Goal: Transaction & Acquisition: Purchase product/service

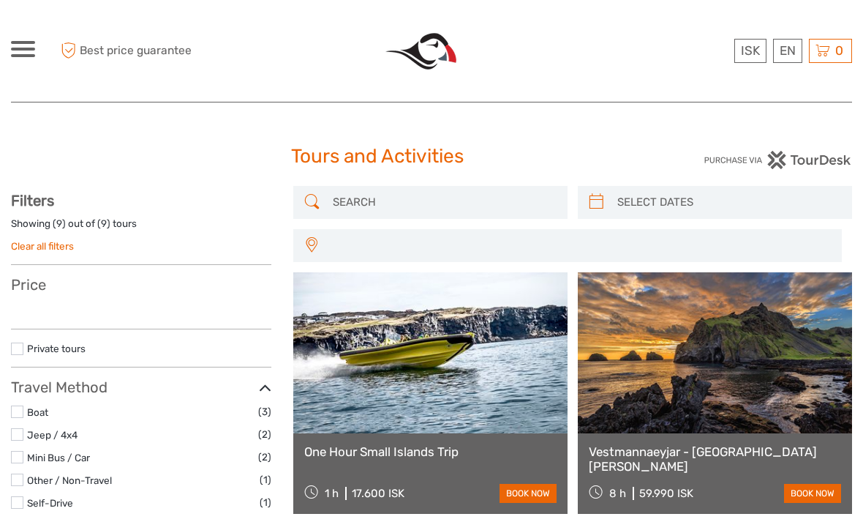
select select
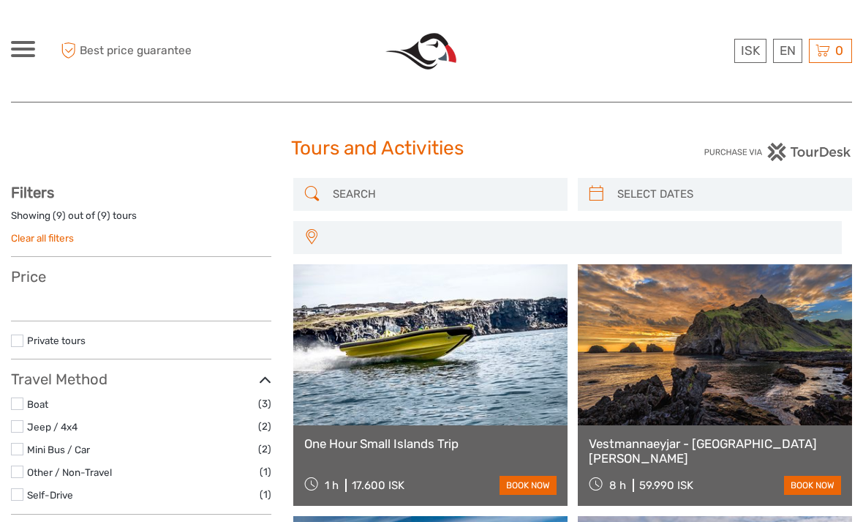
select select
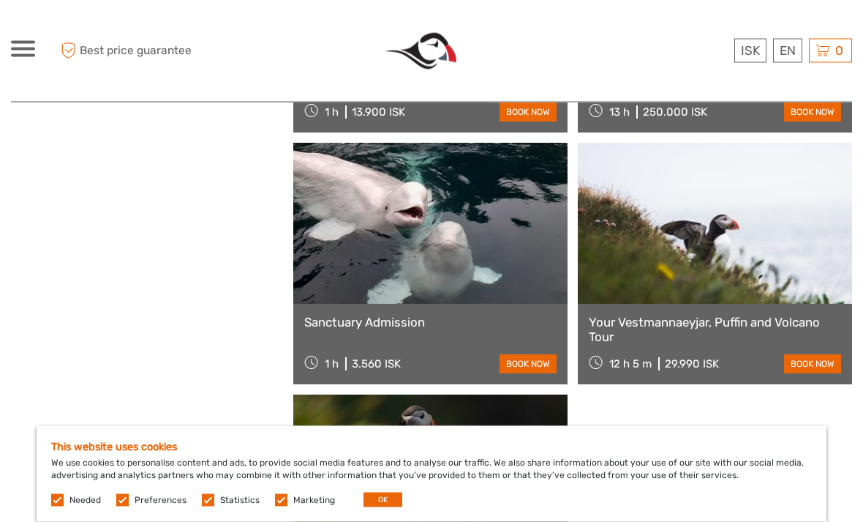
scroll to position [886, 0]
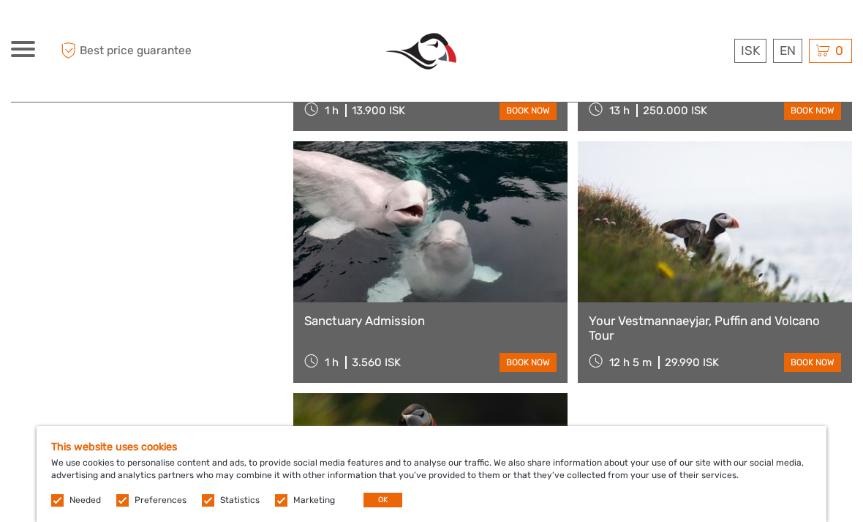
click at [529, 262] on link at bounding box center [430, 221] width 274 height 161
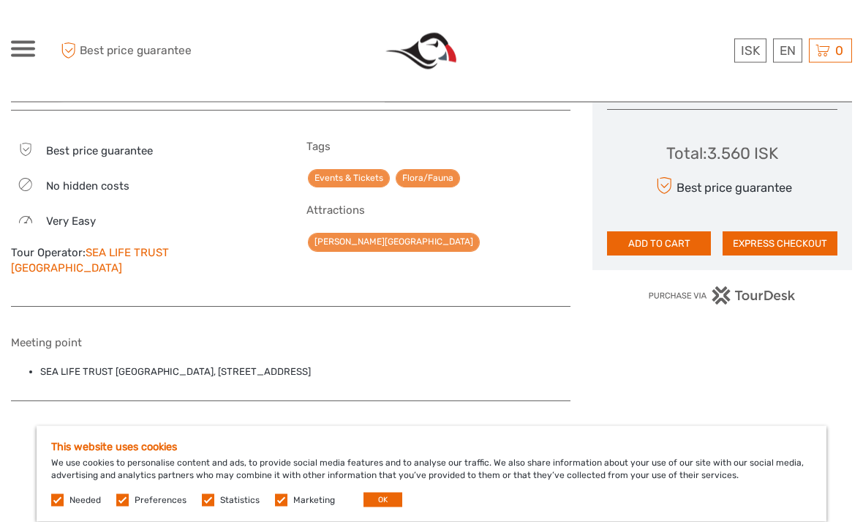
scroll to position [935, 0]
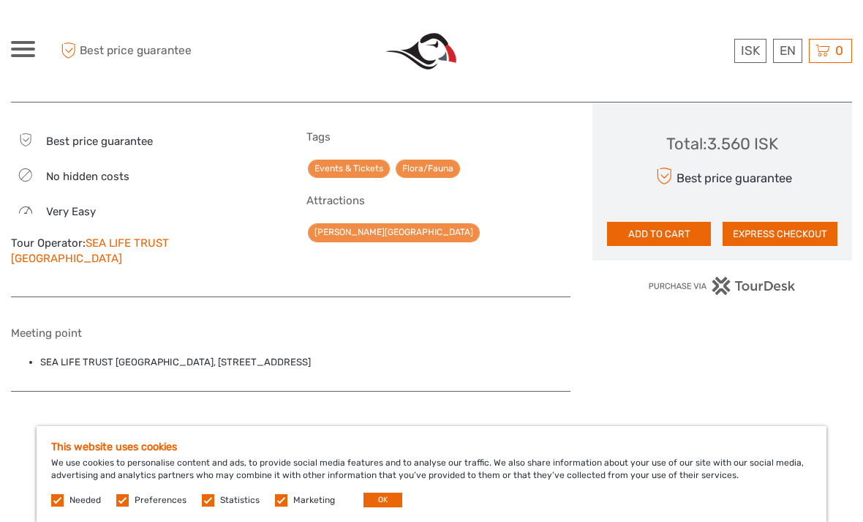
click at [169, 241] on link "SEA LIFE TRUST [GEOGRAPHIC_DATA]" at bounding box center [90, 250] width 158 height 29
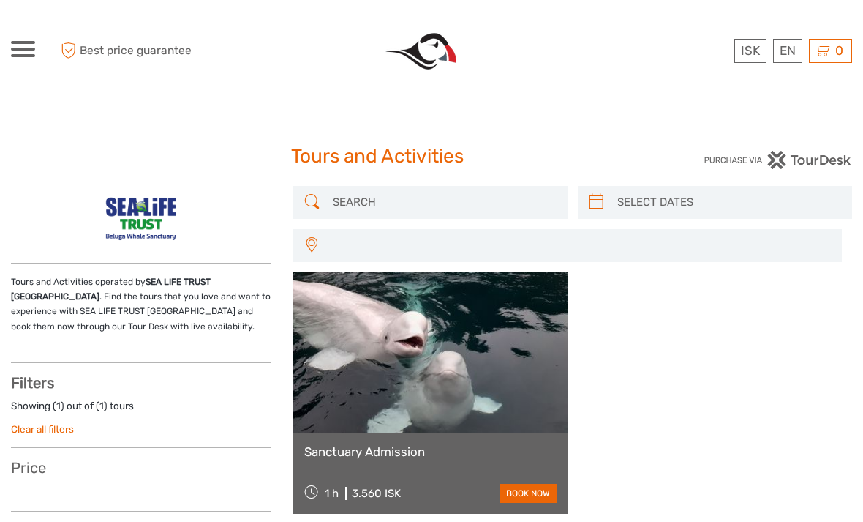
select select
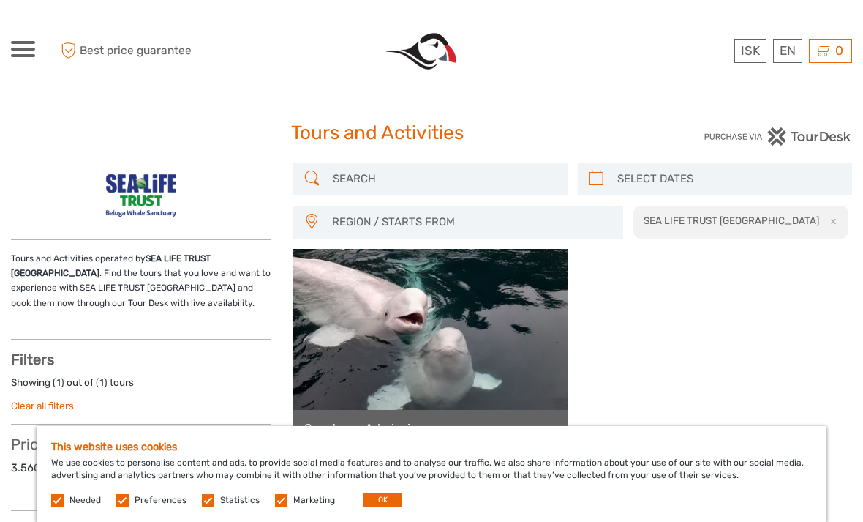
click at [155, 192] on img at bounding box center [141, 195] width 94 height 66
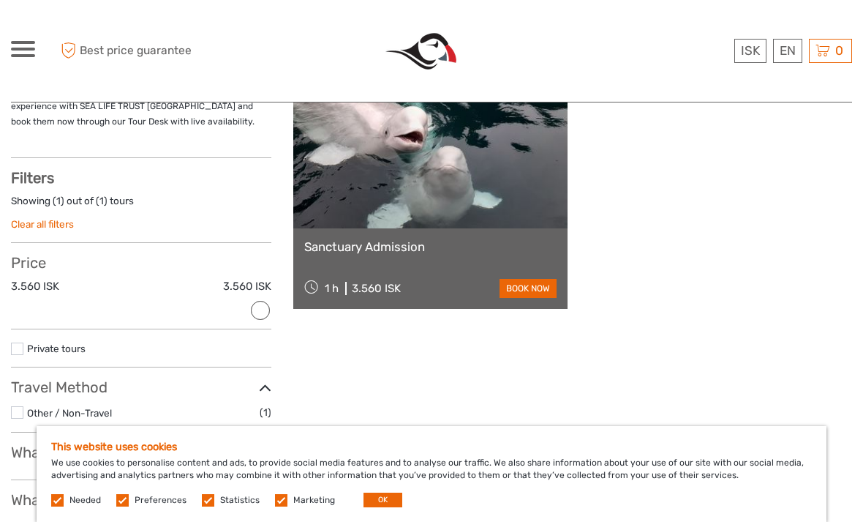
scroll to position [263, 0]
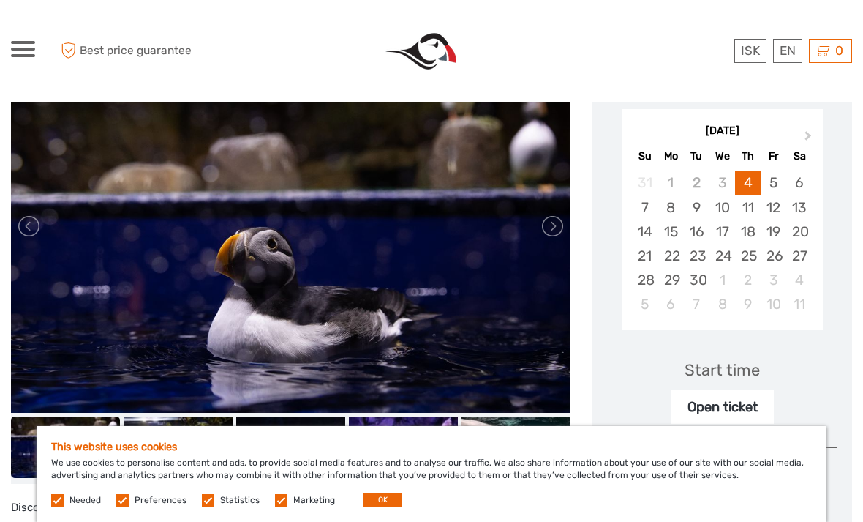
scroll to position [219, 0]
